Goal: Task Accomplishment & Management: Manage account settings

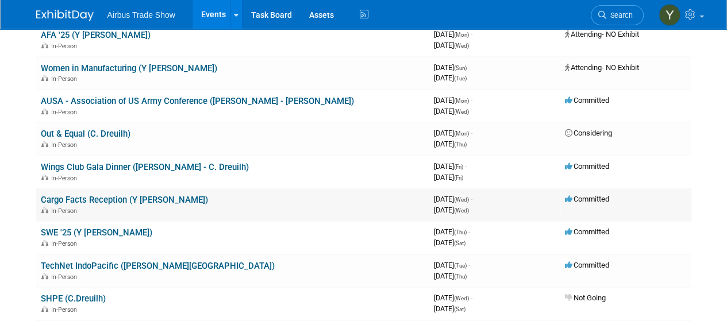
click at [102, 197] on link "Cargo Facts Reception (Y [PERSON_NAME])" at bounding box center [124, 200] width 167 height 10
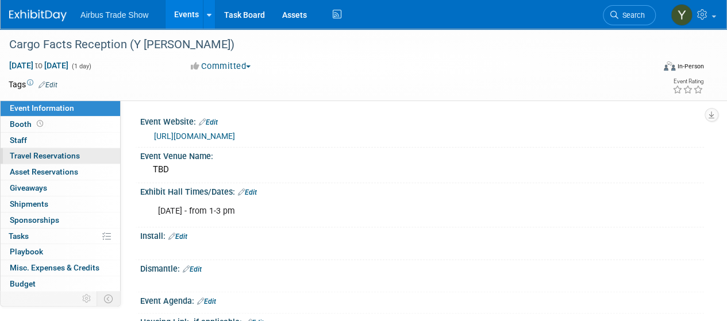
click at [44, 158] on span "Travel Reservations 0" at bounding box center [45, 155] width 70 height 9
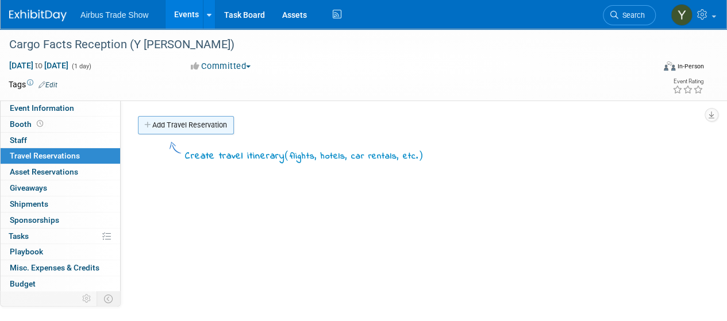
click at [191, 121] on link "Add Travel Reservation" at bounding box center [186, 125] width 96 height 18
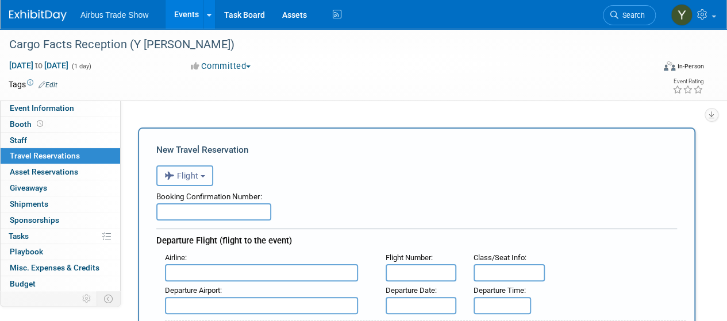
click at [207, 174] on button "Flight" at bounding box center [184, 175] width 57 height 21
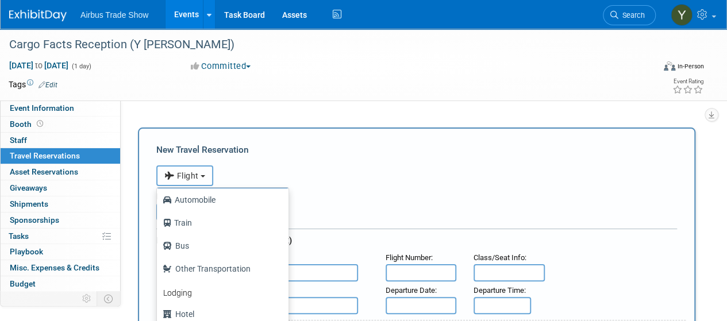
scroll to position [48, 0]
click at [190, 306] on label "Hotel" at bounding box center [220, 313] width 114 height 18
click at [159, 308] on input "Hotel" at bounding box center [154, 311] width 7 height 7
select select "6"
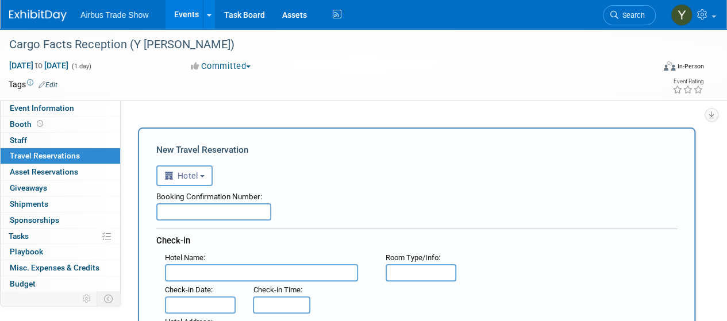
click at [188, 269] on input "text" at bounding box center [261, 272] width 193 height 17
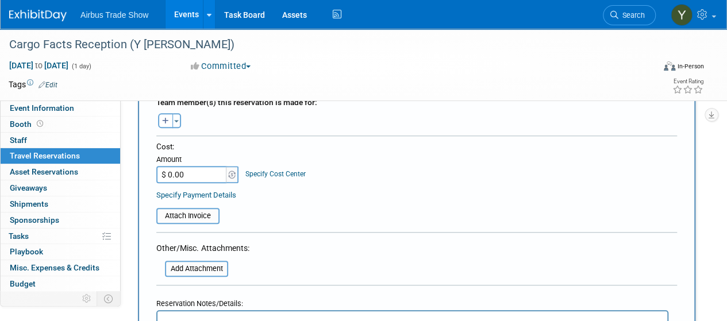
scroll to position [416, 0]
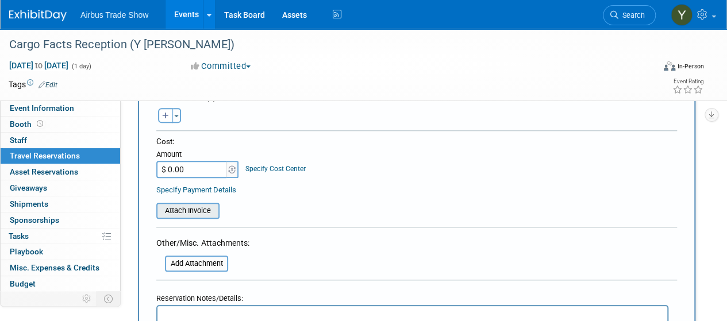
type input "Union Station Marriott"
click at [187, 213] on input "file" at bounding box center [150, 211] width 137 height 14
type input "C:\fakepath\Confirmation List (1).xlsx"
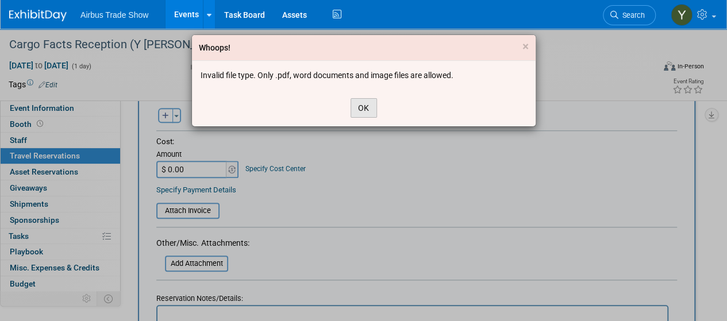
click at [356, 105] on button "OK" at bounding box center [363, 108] width 26 height 20
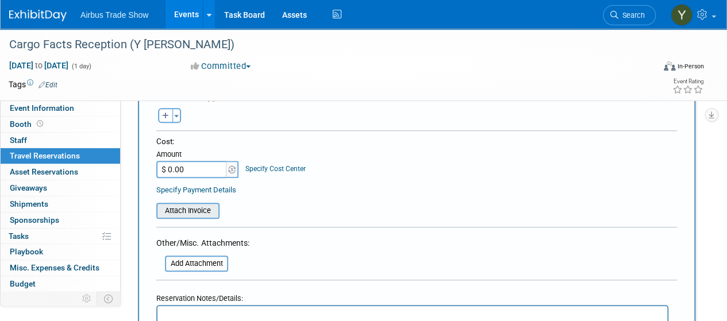
click at [187, 204] on input "file" at bounding box center [150, 211] width 137 height 14
click at [205, 264] on input "file" at bounding box center [158, 264] width 137 height 14
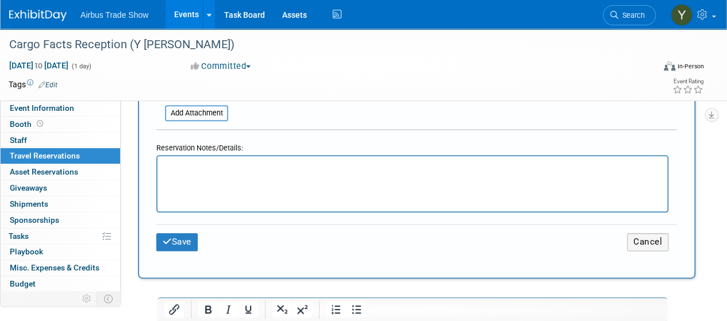
scroll to position [585, 0]
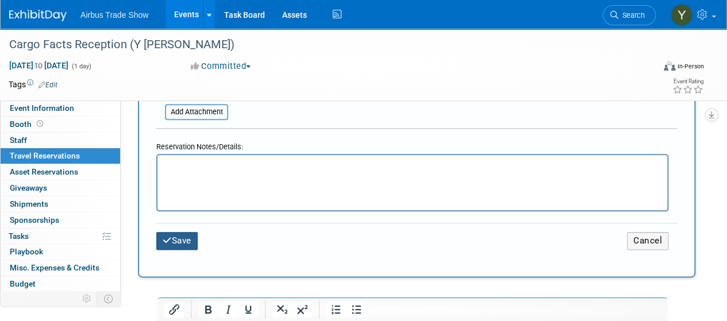
click at [178, 237] on button "Save" at bounding box center [176, 241] width 41 height 18
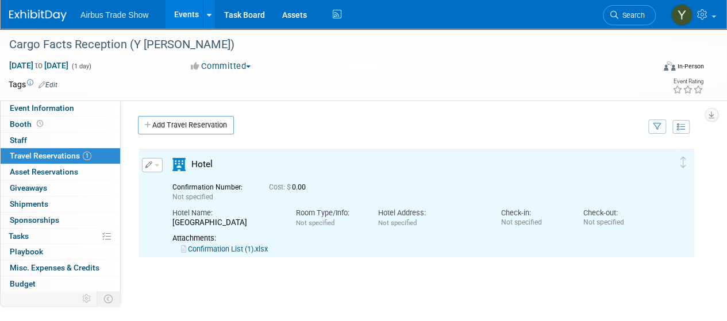
scroll to position [0, 0]
